Goal: Transaction & Acquisition: Subscribe to service/newsletter

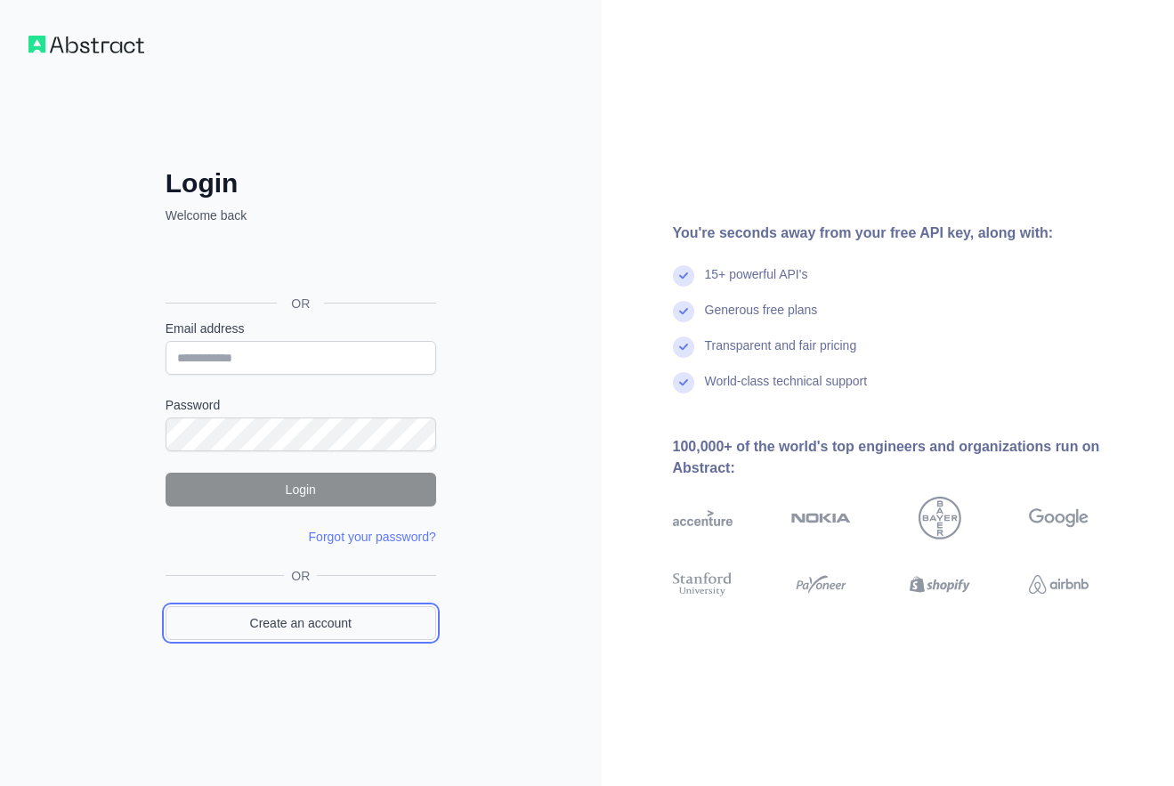
click at [298, 609] on link "Create an account" at bounding box center [301, 623] width 271 height 34
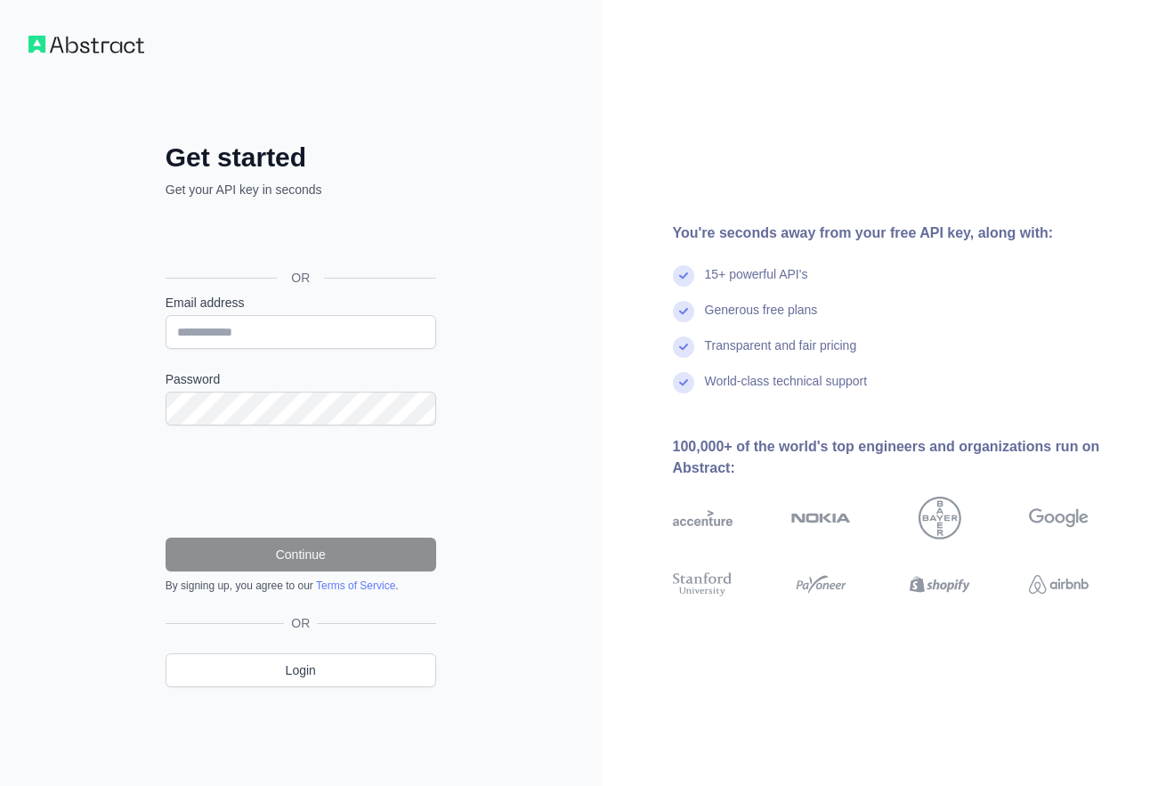
click at [280, 371] on label "Password" at bounding box center [301, 379] width 271 height 18
click at [281, 343] on input "Email address" at bounding box center [301, 332] width 271 height 34
paste input "**********"
type input "**********"
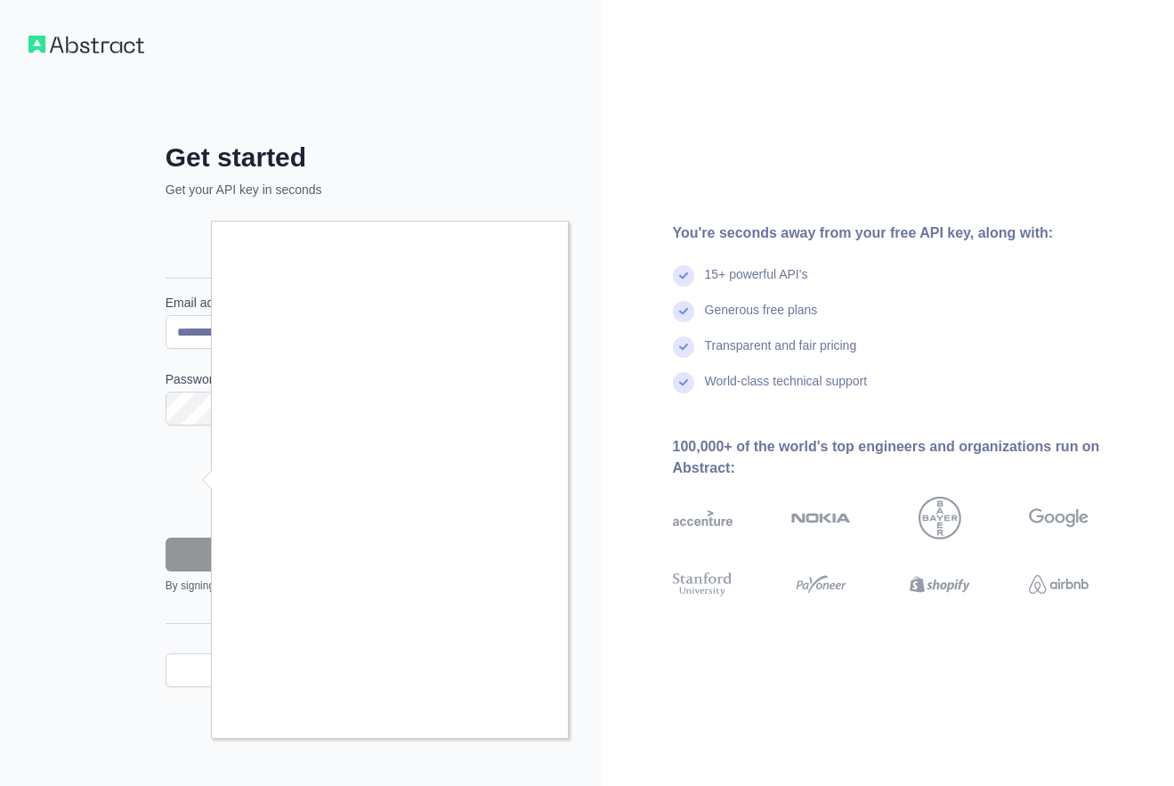
click at [515, 739] on div at bounding box center [587, 393] width 1174 height 786
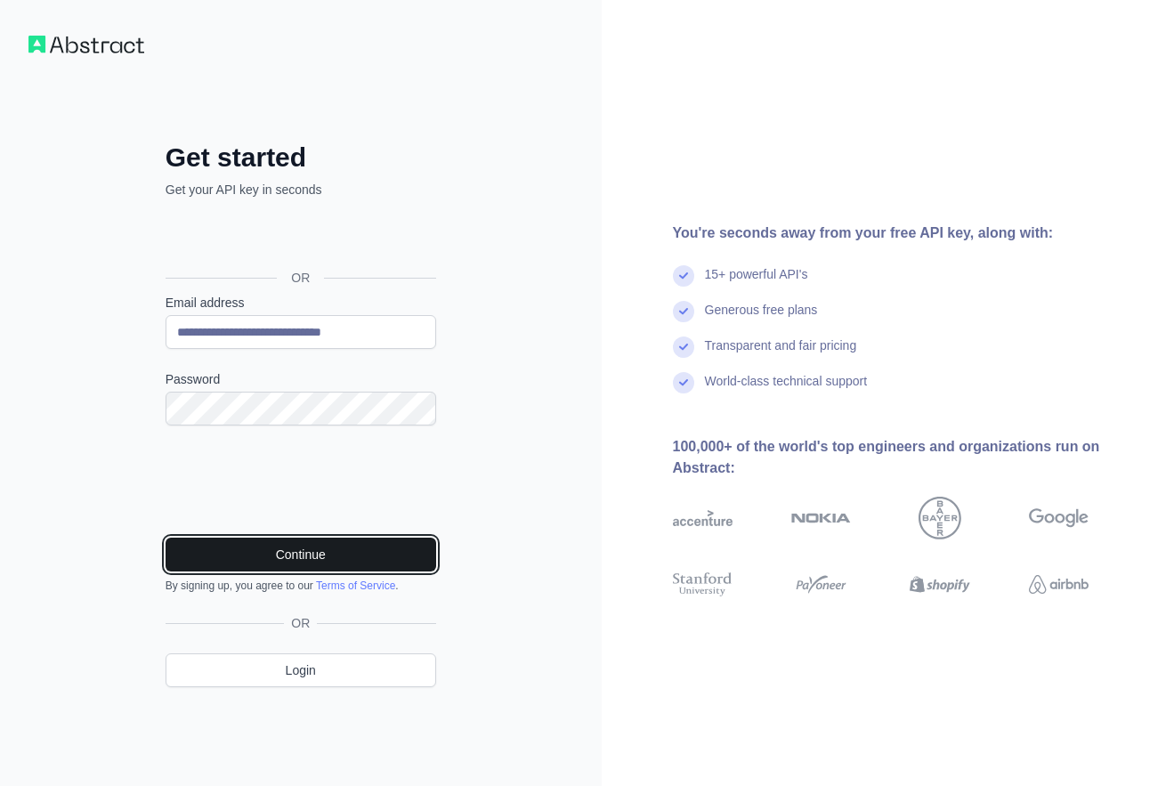
click at [318, 558] on button "Continue" at bounding box center [301, 554] width 271 height 34
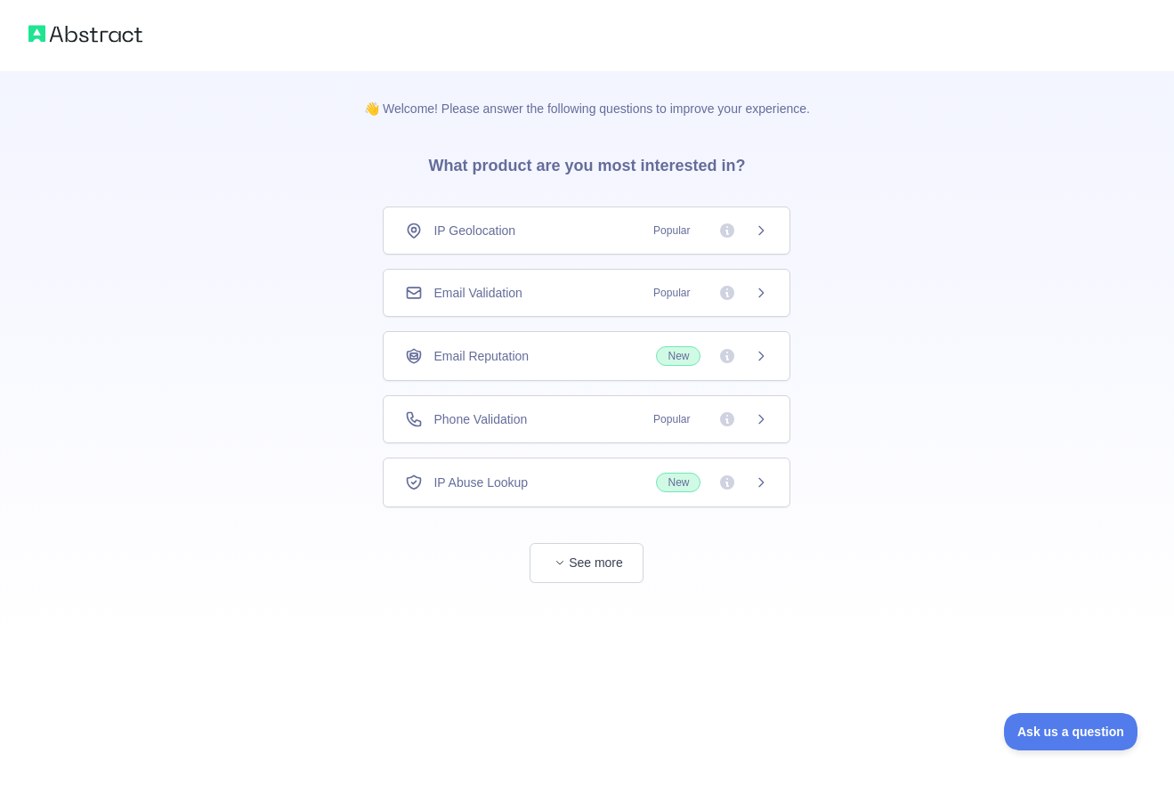
click at [535, 291] on div "Email Validation Popular" at bounding box center [586, 293] width 363 height 18
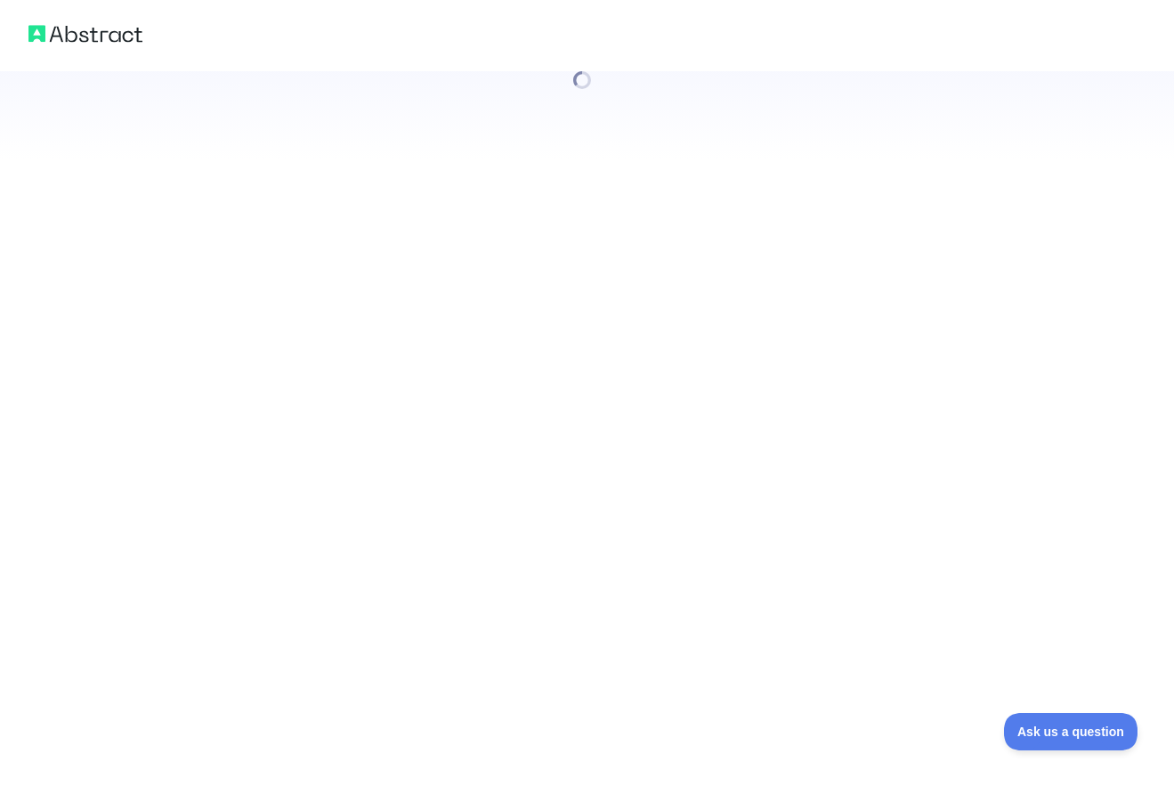
click at [577, 568] on div at bounding box center [587, 393] width 1174 height 786
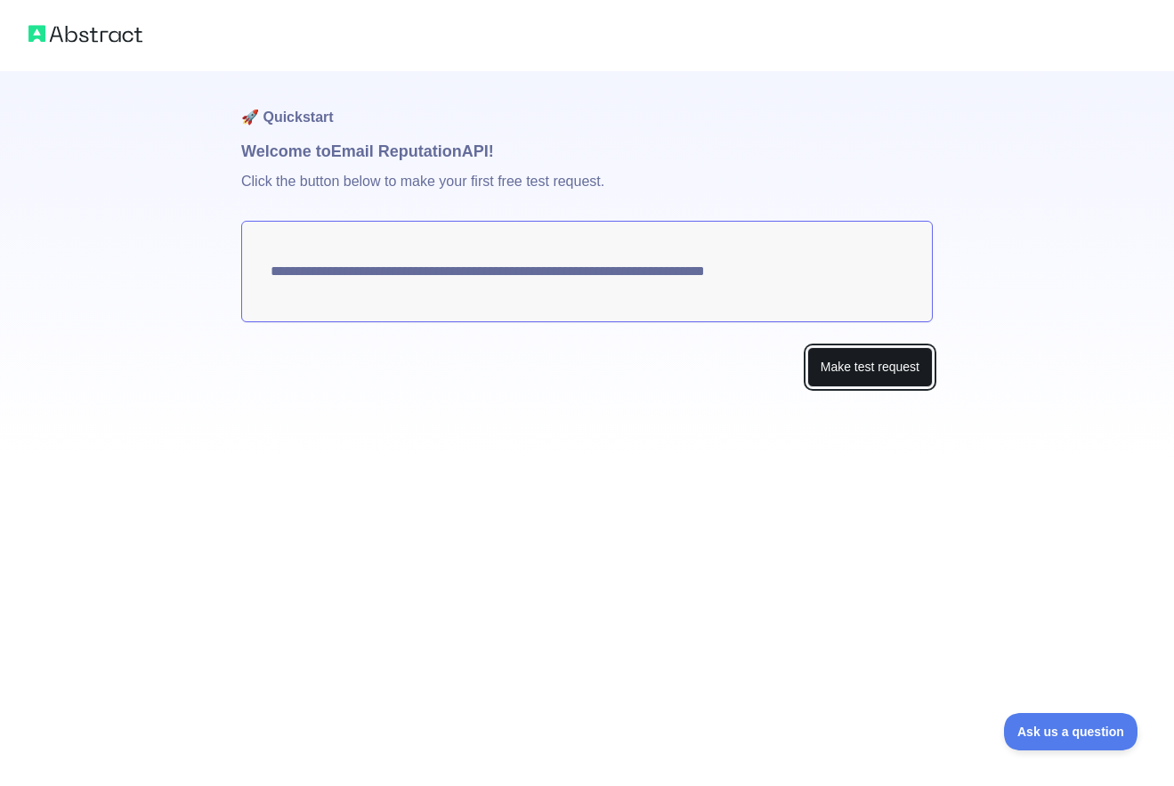
click at [852, 380] on button "Make test request" at bounding box center [869, 367] width 125 height 40
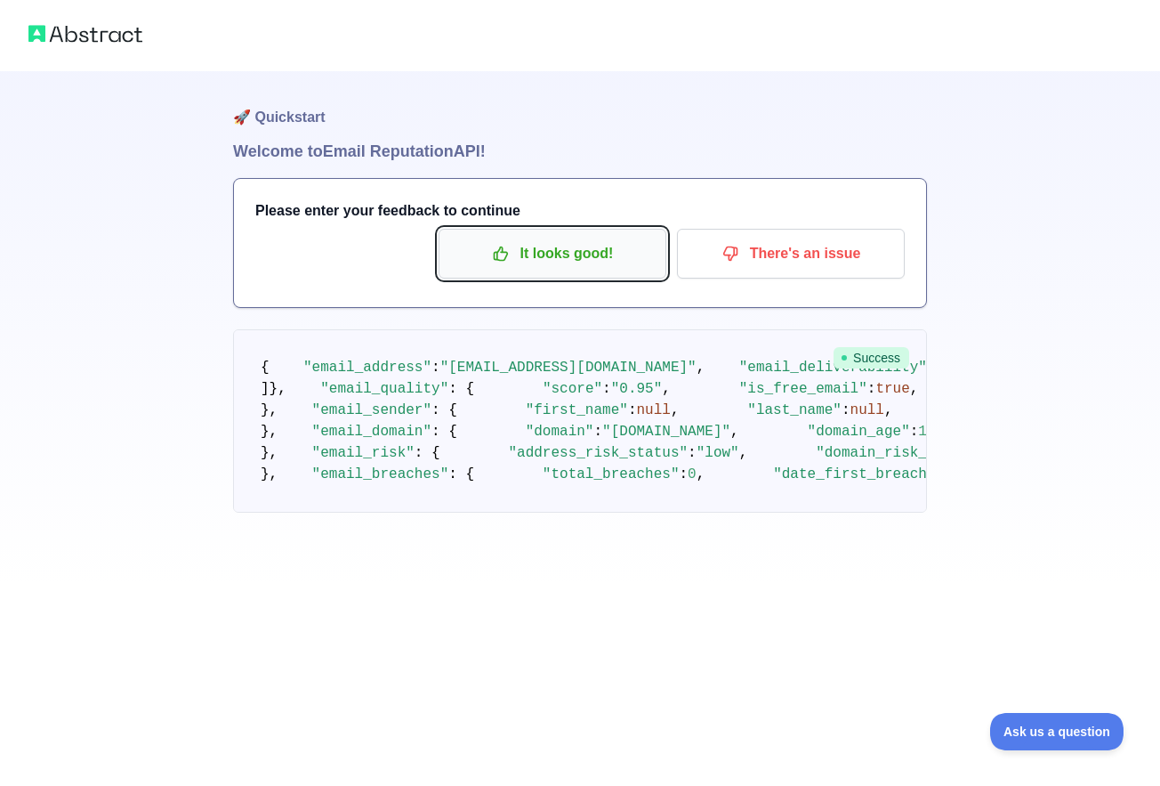
click at [583, 257] on p "It looks good!" at bounding box center [552, 253] width 201 height 30
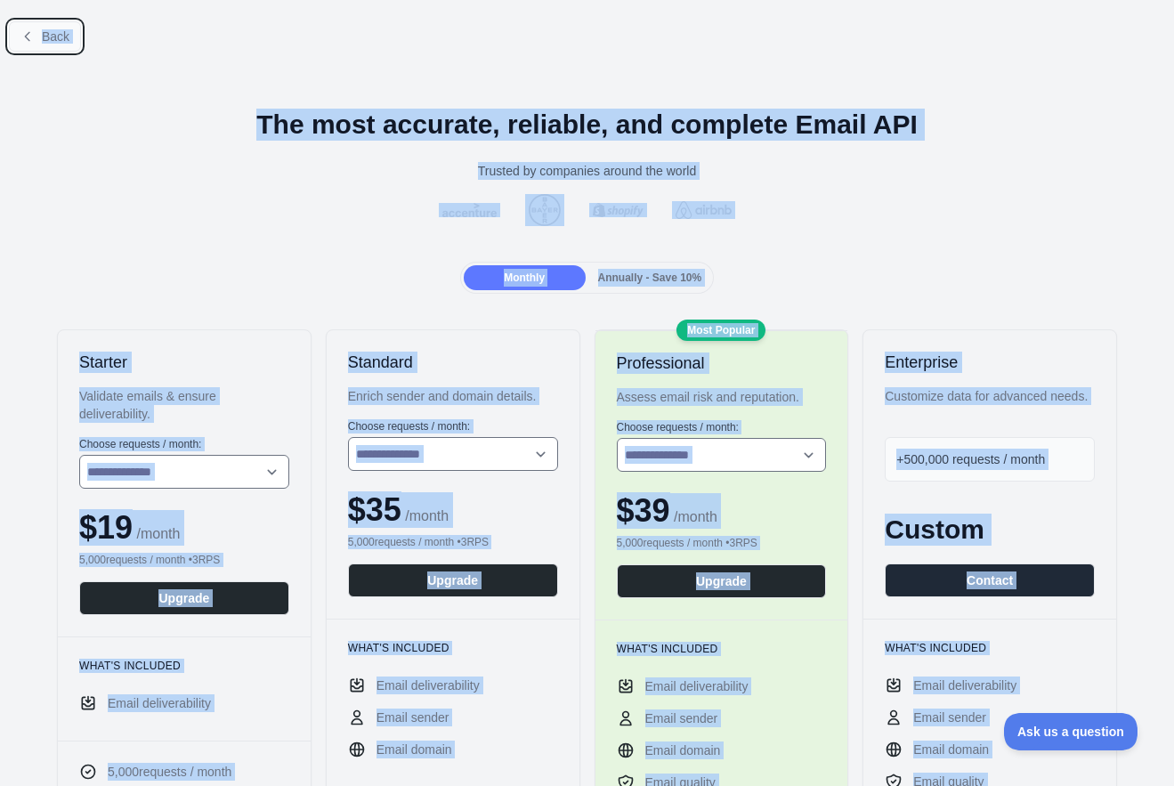
click at [39, 35] on button "Back" at bounding box center [45, 36] width 72 height 30
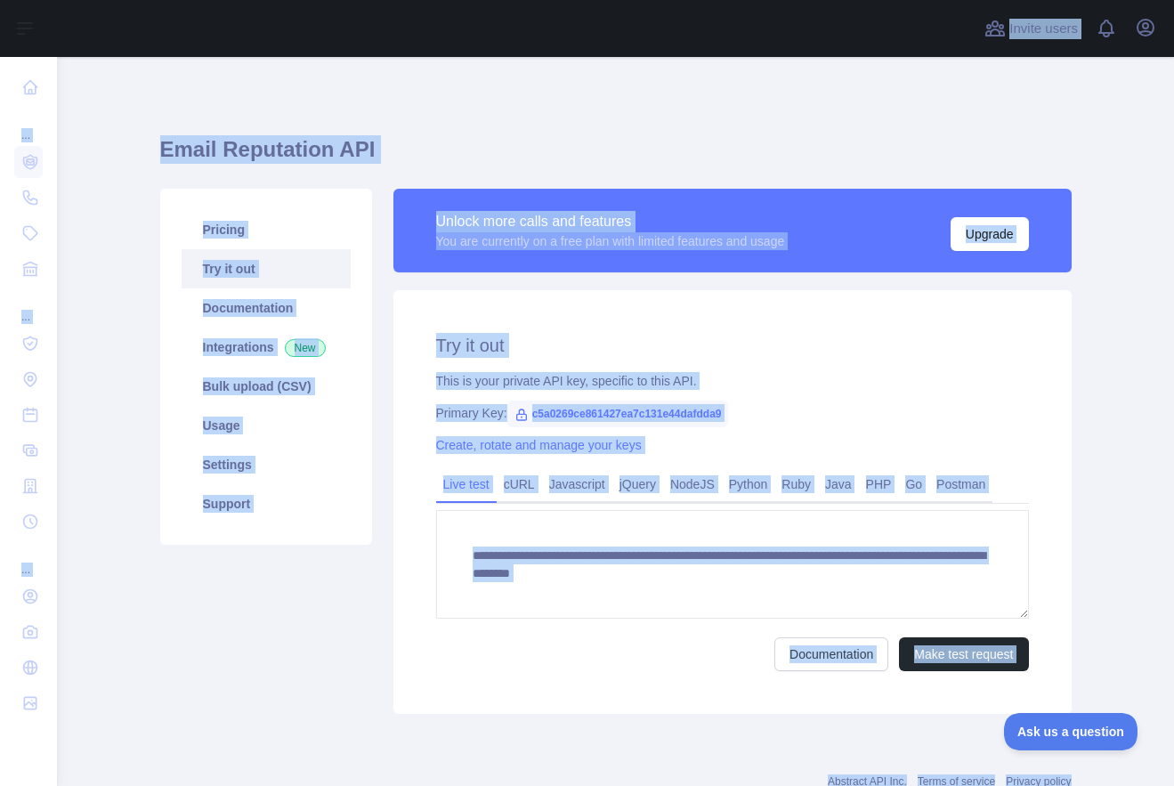
click at [641, 421] on span "c5a0269ce861427ea7c131e44dafdda9" at bounding box center [618, 413] width 222 height 27
click at [643, 408] on span "c5a0269ce861427ea7c131e44dafdda9" at bounding box center [618, 413] width 222 height 27
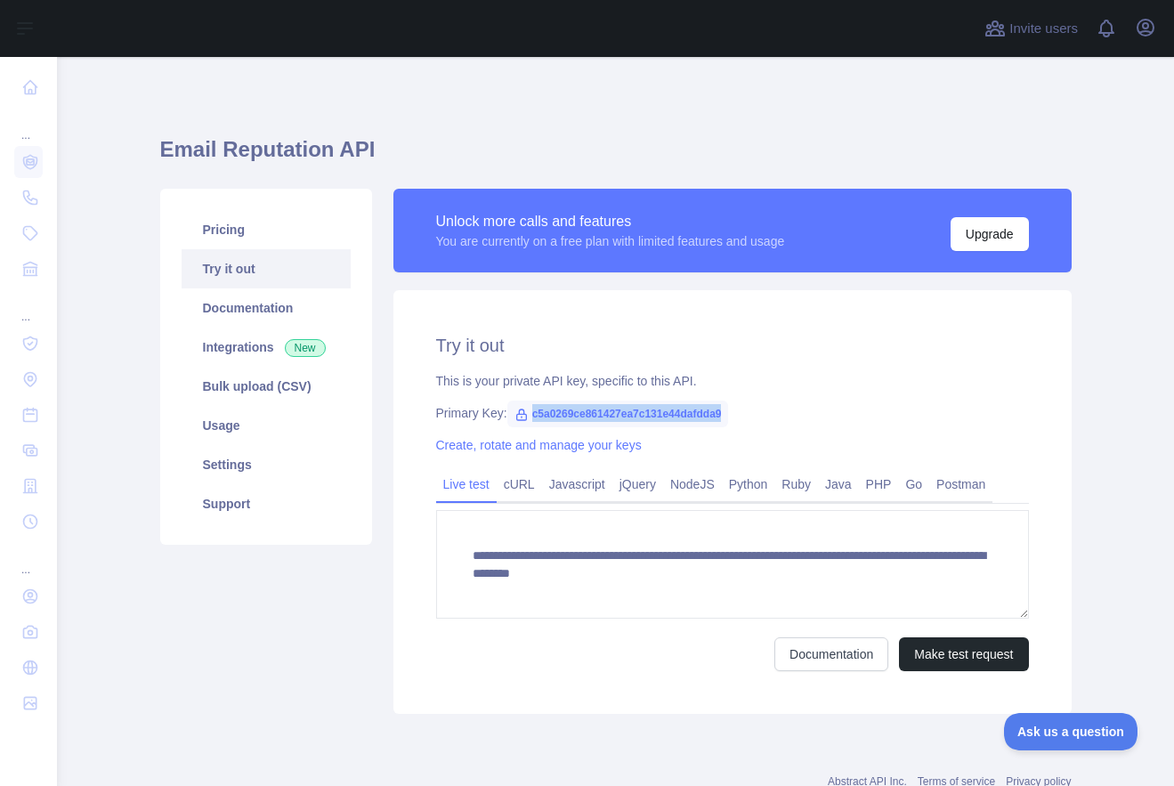
click at [643, 408] on span "c5a0269ce861427ea7c131e44dafdda9" at bounding box center [618, 413] width 222 height 27
